Goal: Check status: Check status

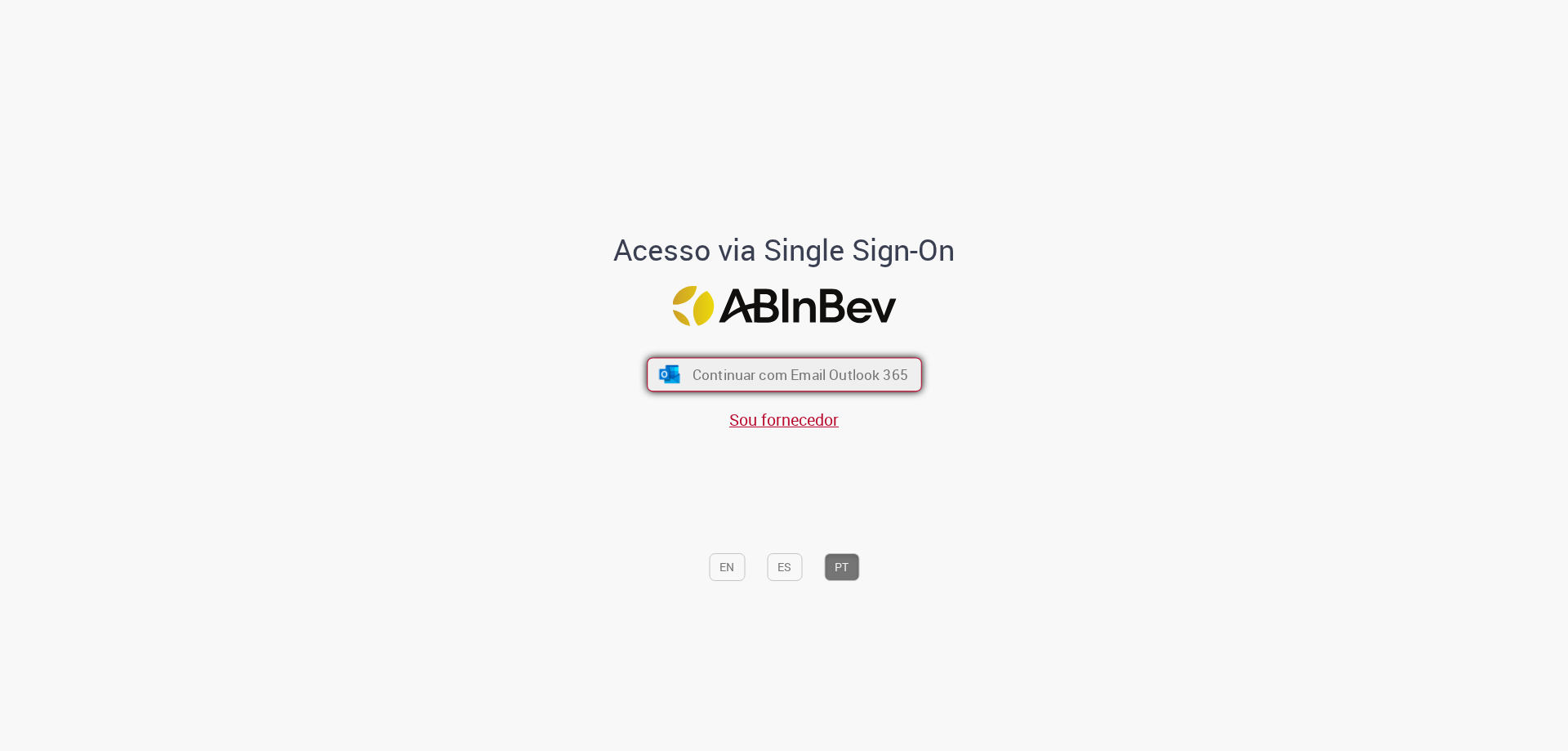
click at [751, 380] on span "Continuar com Email Outlook 365" at bounding box center [799, 375] width 215 height 19
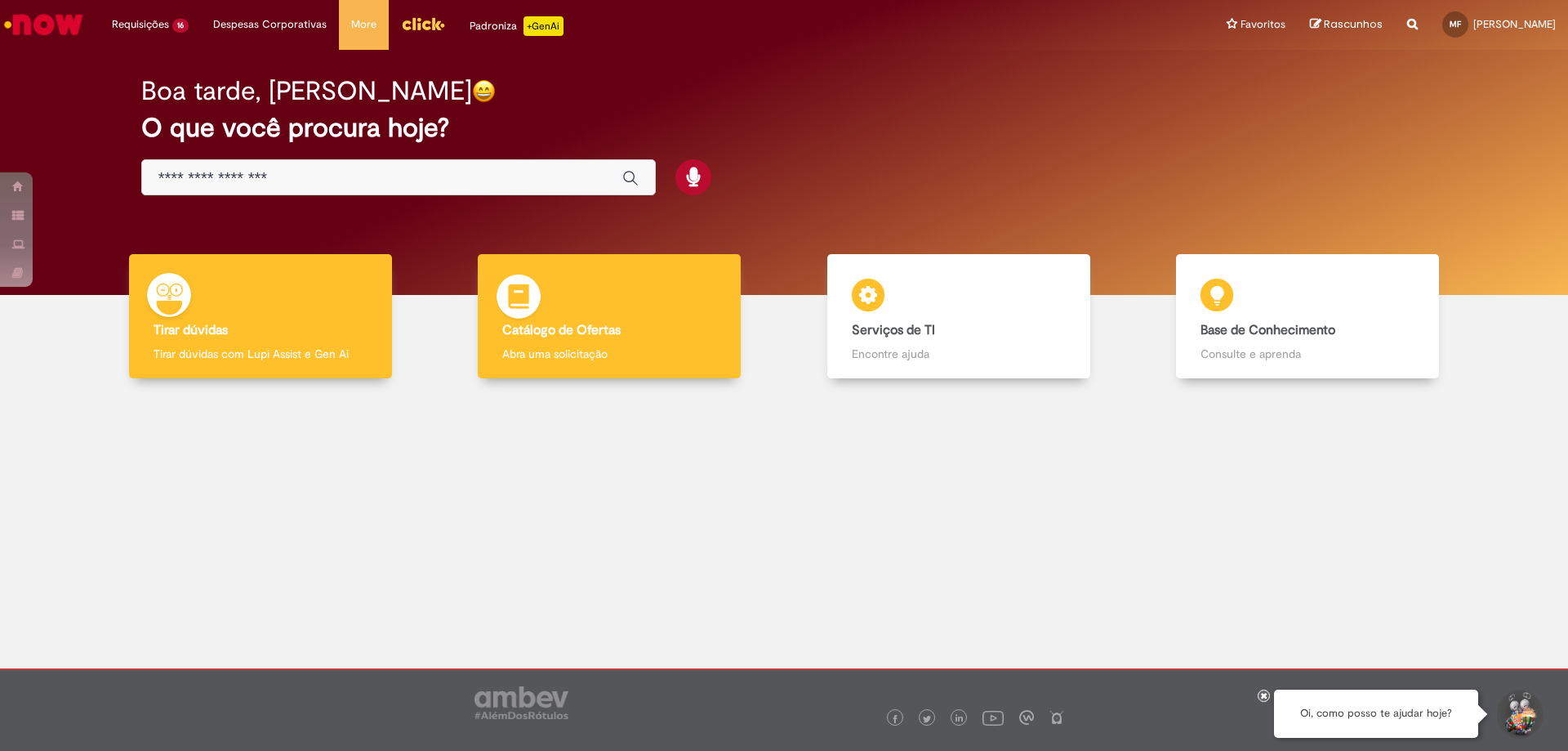
click at [640, 340] on div "Catálogo de Ofertas Catálogo de Ofertas Abra uma solicitação" at bounding box center [609, 317] width 263 height 125
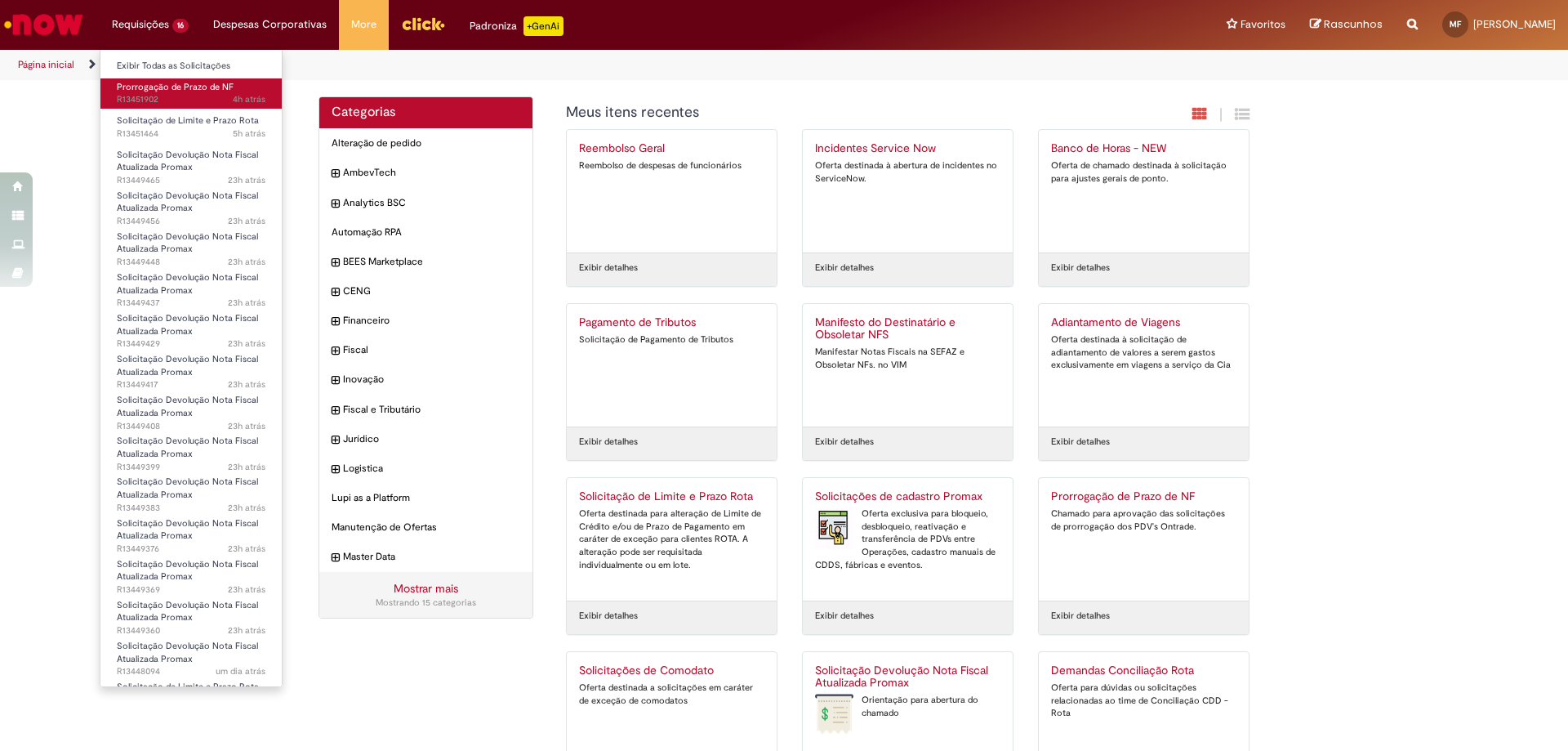
click at [176, 95] on span "4h atrás 4 horas atrás R13451902" at bounding box center [191, 99] width 149 height 13
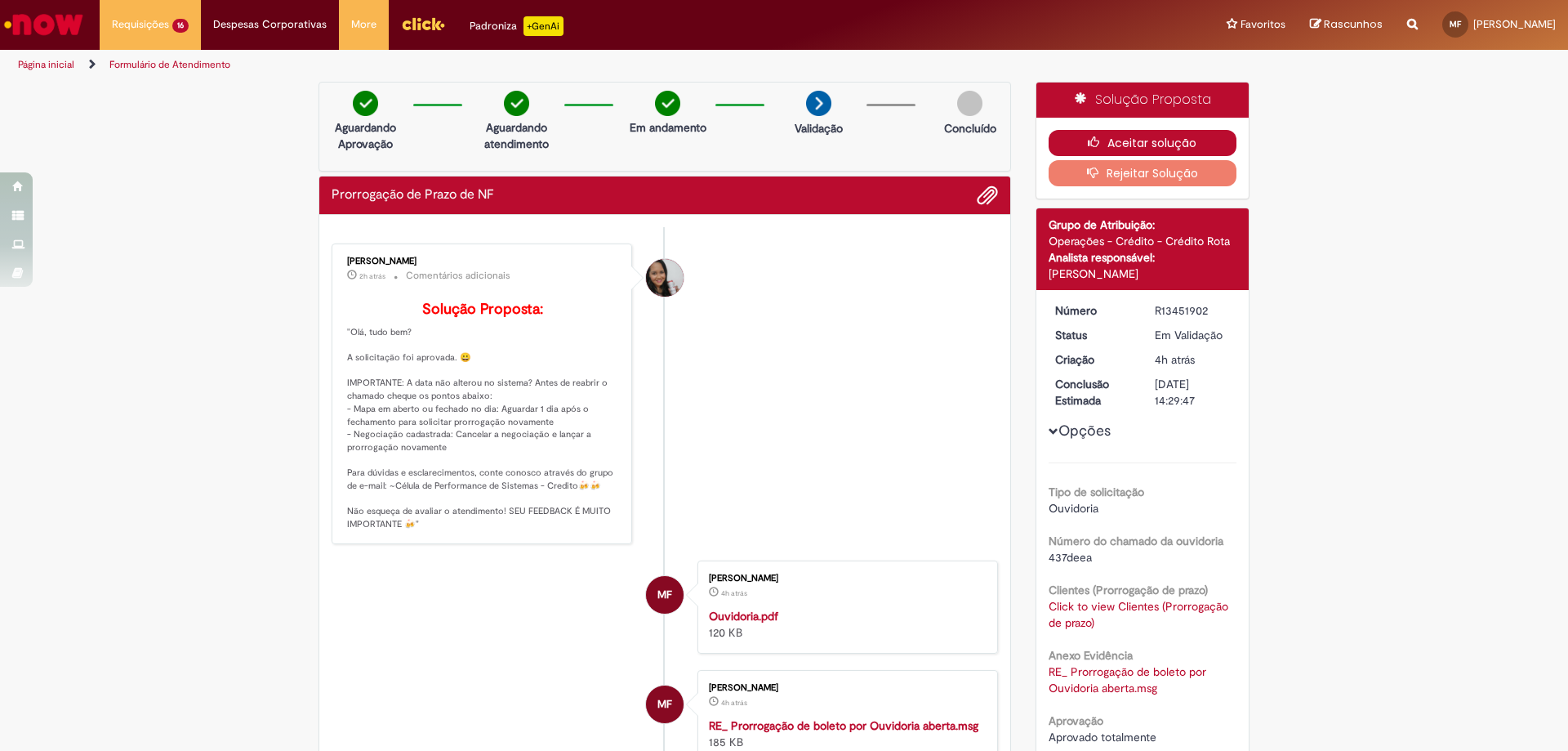
click at [1088, 138] on icon "button" at bounding box center [1098, 142] width 20 height 11
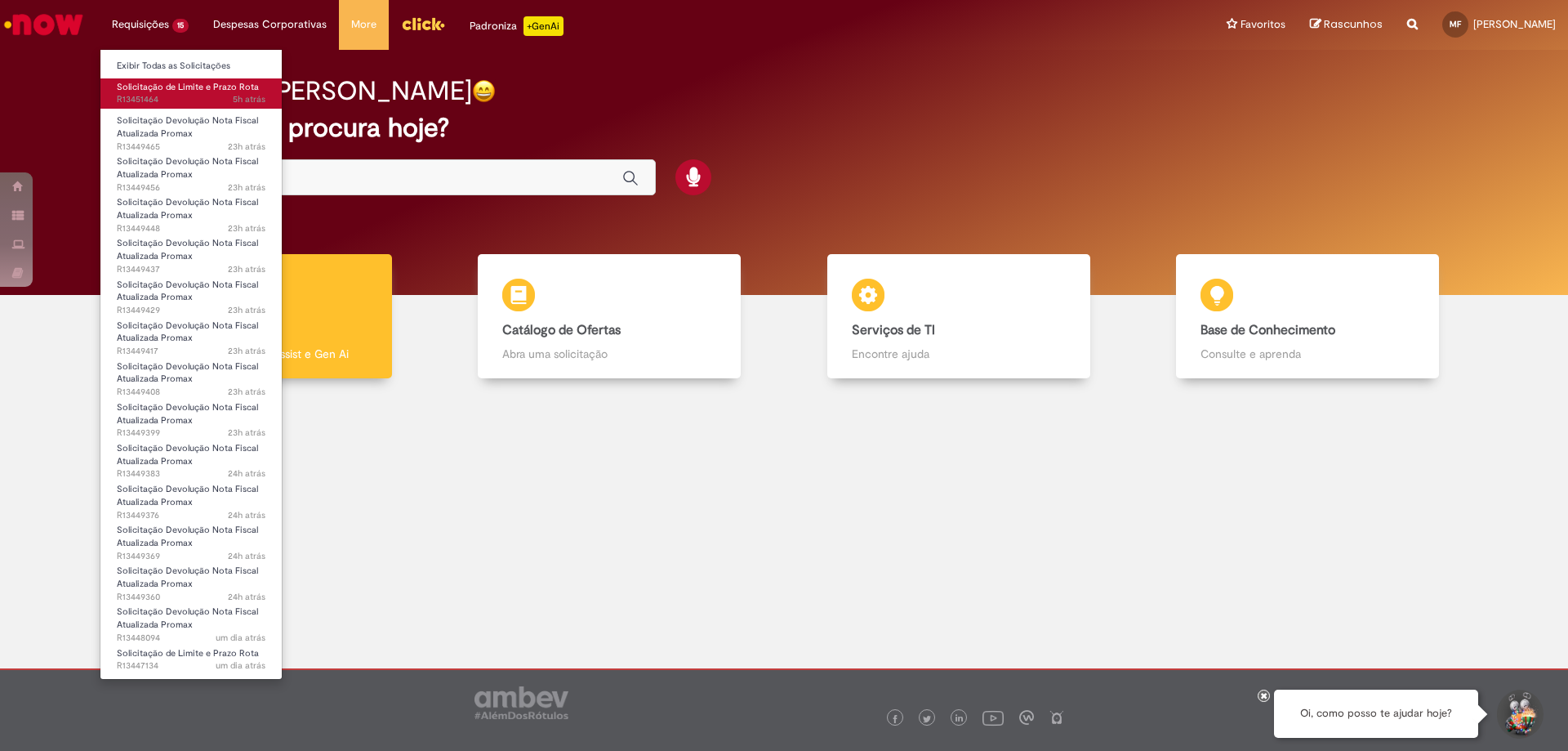
click at [197, 102] on span "5h atrás 5 horas atrás R13451464" at bounding box center [191, 99] width 149 height 13
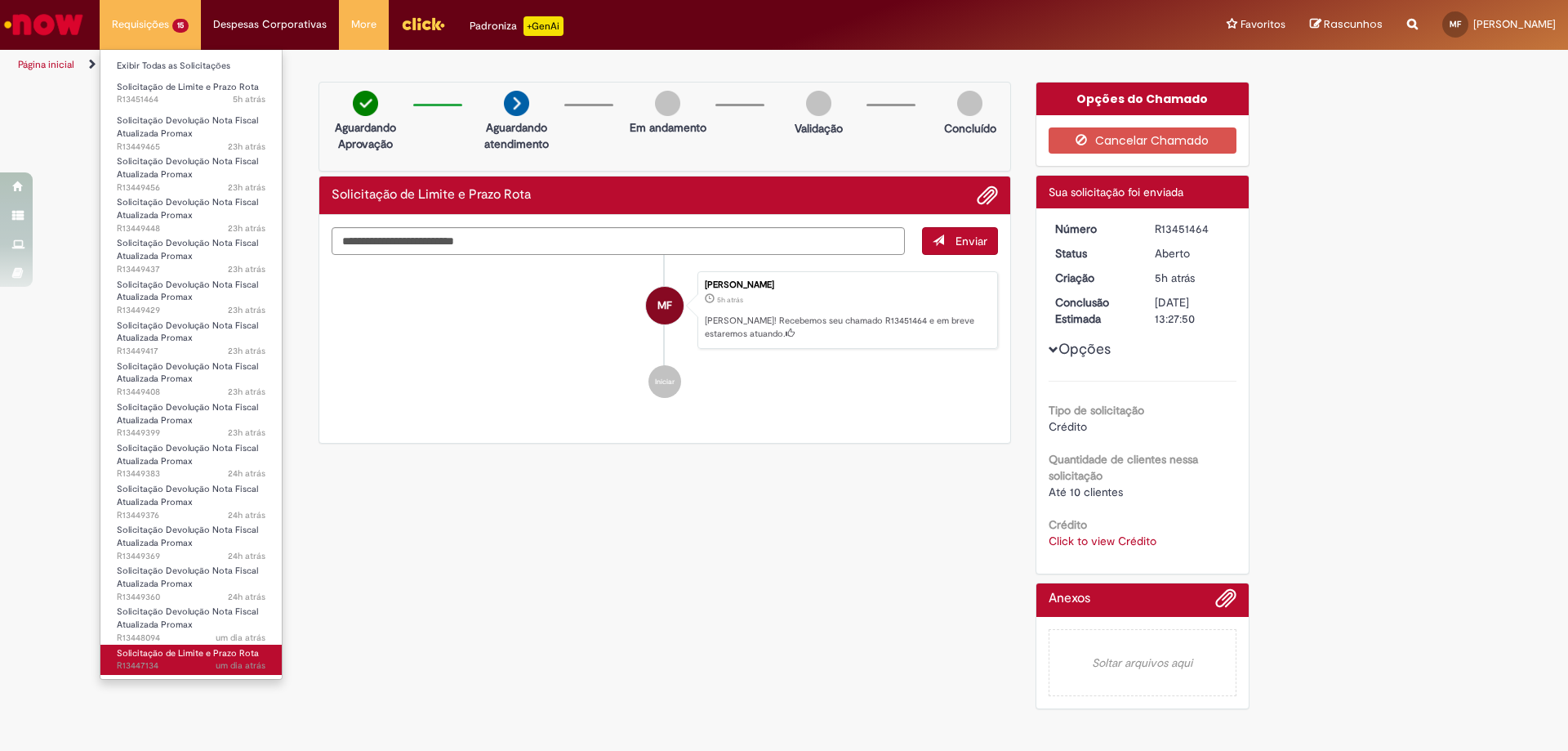
click at [209, 651] on span "Solicitação de Limite e Prazo Rota" at bounding box center [188, 653] width 142 height 12
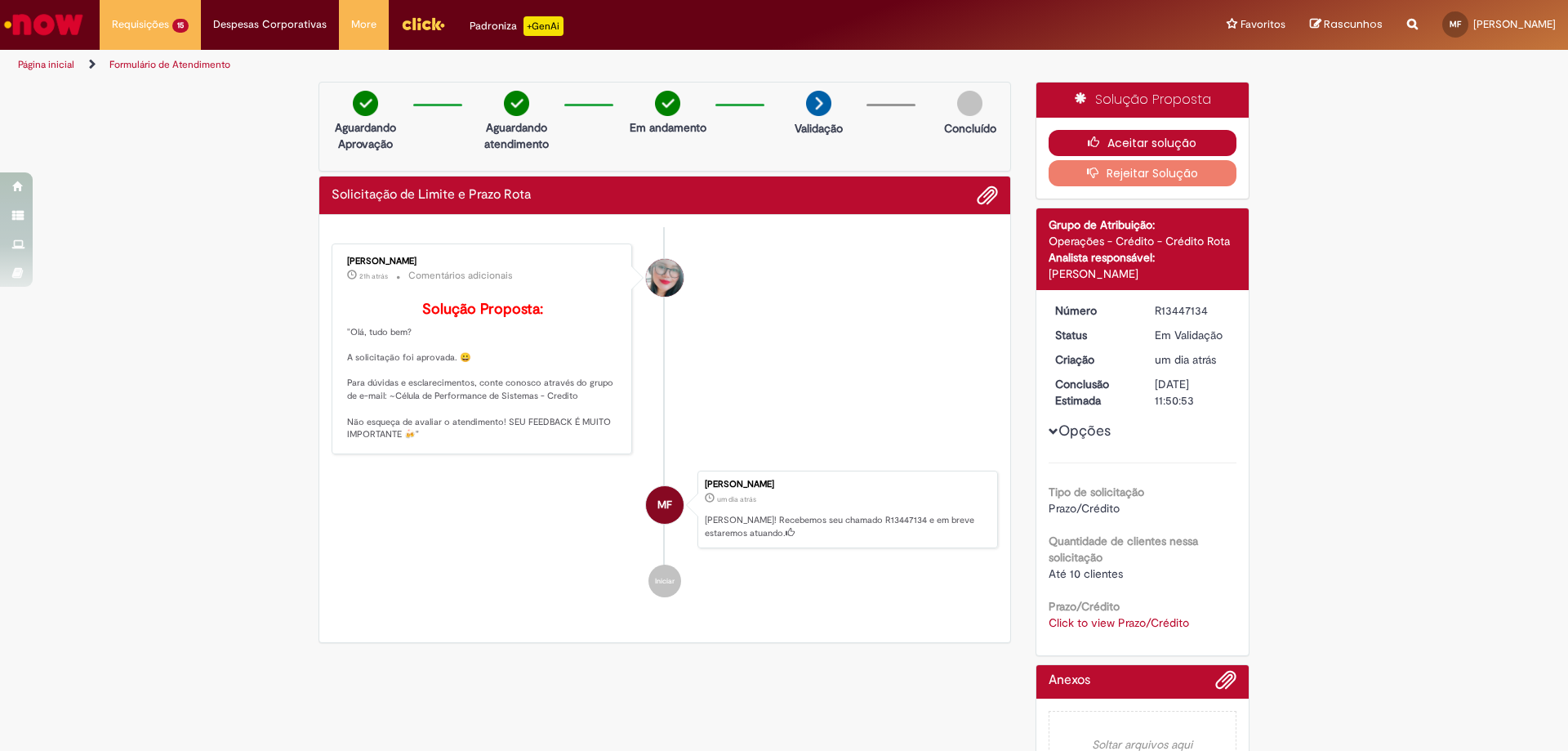
click at [1071, 133] on button "Aceitar solução" at bounding box center [1142, 143] width 189 height 26
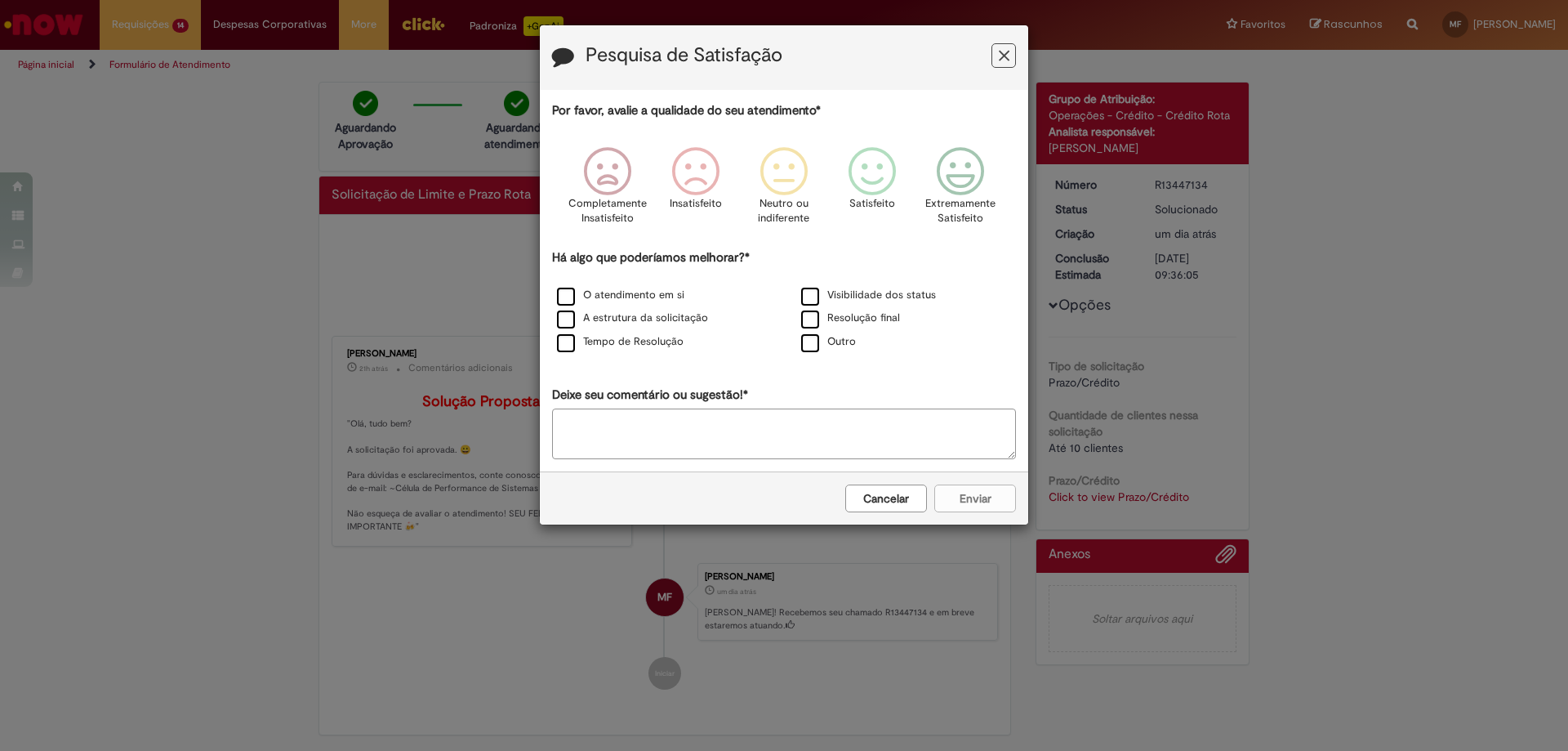
click at [1009, 45] on button "Feedback" at bounding box center [1003, 55] width 24 height 24
